Goal: Task Accomplishment & Management: Use online tool/utility

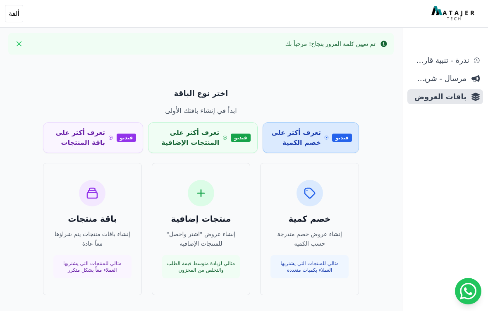
click at [332, 140] on link "فيديو تعرف أكثر على خصم الكمية" at bounding box center [311, 138] width 96 height 31
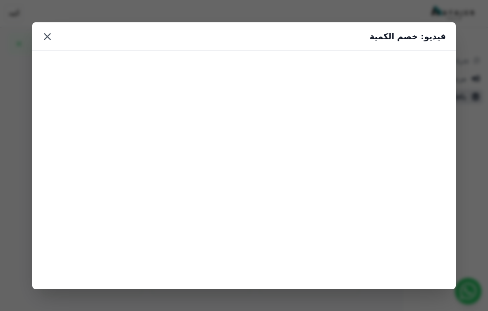
click at [43, 40] on button "×" at bounding box center [47, 36] width 10 height 15
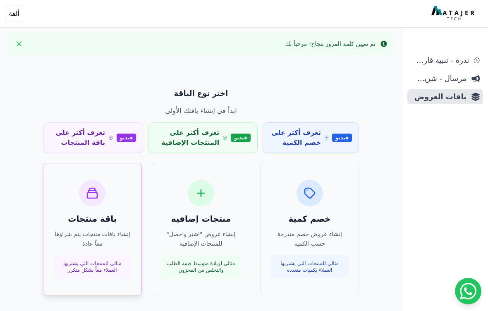
click at [65, 208] on div "باقة منتجات إنشاء باقات منتجات يتم شراؤها معاً عادة مثالي للمنتجات التي يشتريها…" at bounding box center [92, 229] width 78 height 99
click at [219, 190] on div "منتجات إضافية إنشاء عروض "اشتر واحصل" للمنتجات الإضافية مثالي لزيادة متوسط قيمة…" at bounding box center [201, 229] width 78 height 99
click at [450, 82] on span "مرسال - شريط دعاية" at bounding box center [439, 79] width 56 height 12
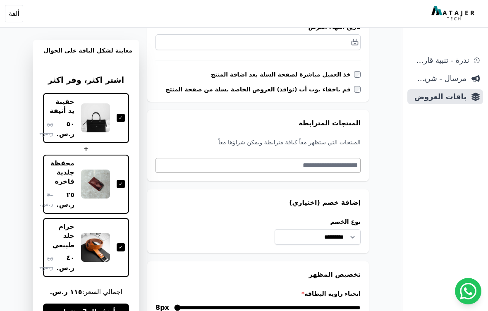
scroll to position [204, 0]
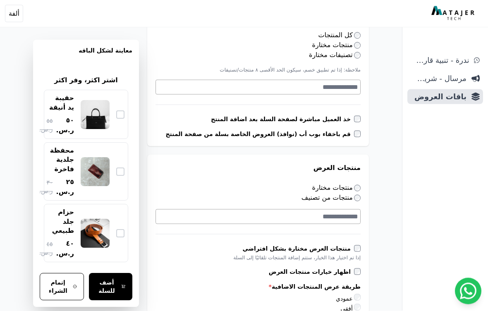
scroll to position [162, 0]
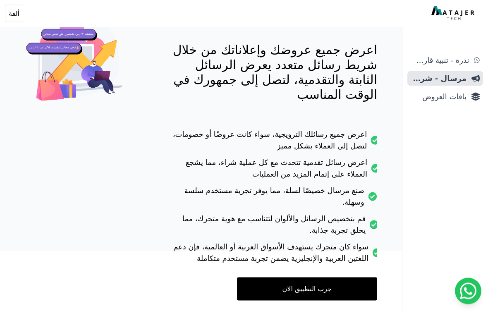
scroll to position [101, 0]
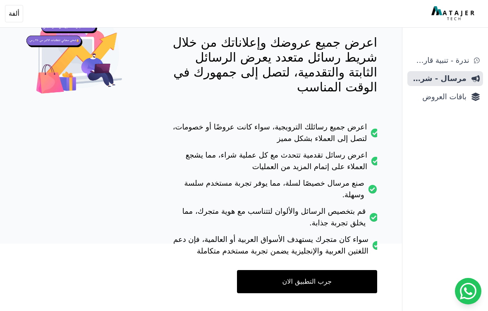
click at [337, 270] on link "جرب التطبيق الان" at bounding box center [307, 281] width 140 height 23
